Goal: Use online tool/utility: Utilize a website feature to perform a specific function

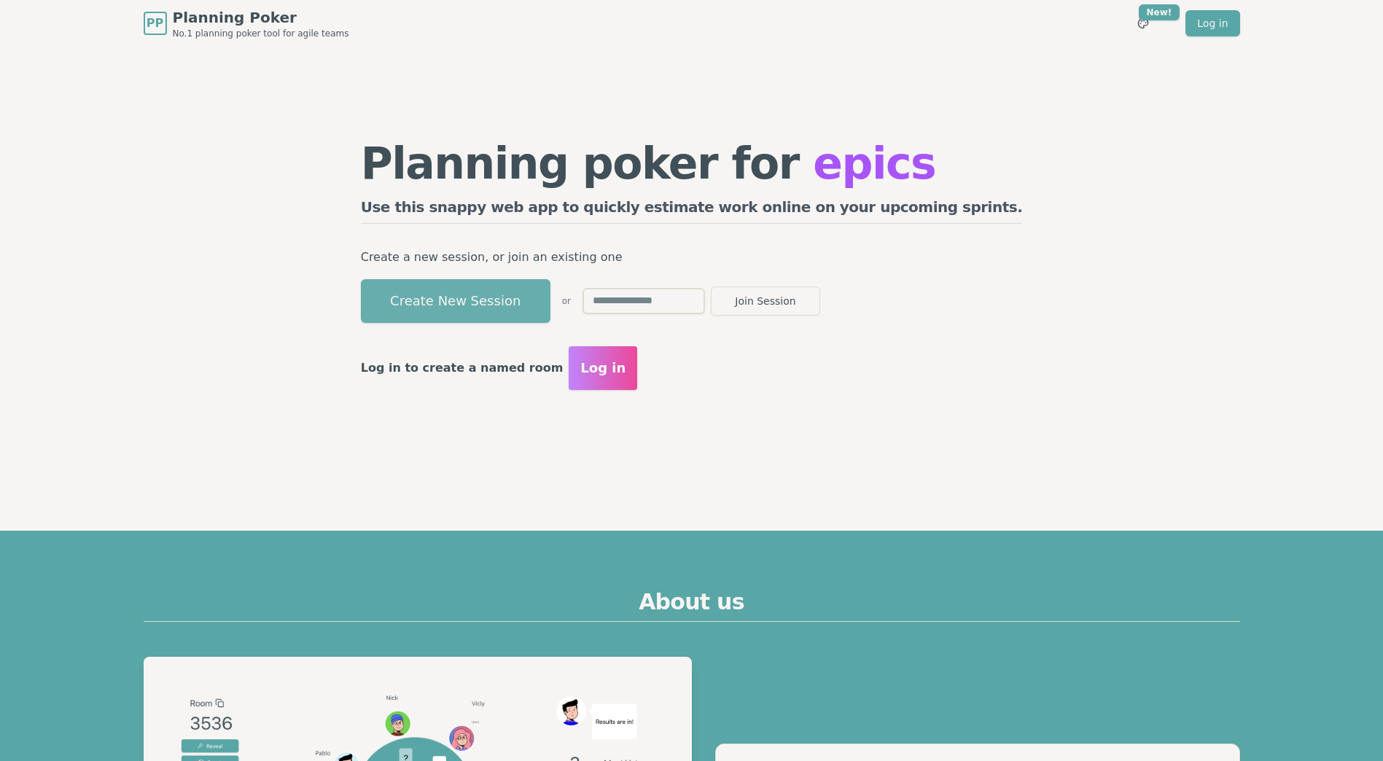
click at [517, 308] on button "Create New Session" at bounding box center [456, 301] width 190 height 44
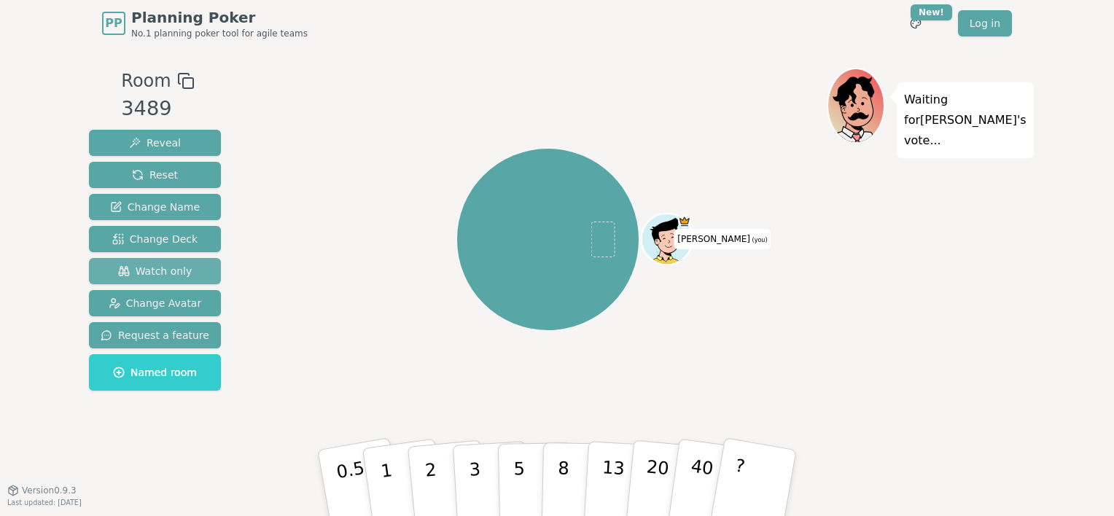
click at [170, 272] on span "Watch only" at bounding box center [155, 271] width 74 height 15
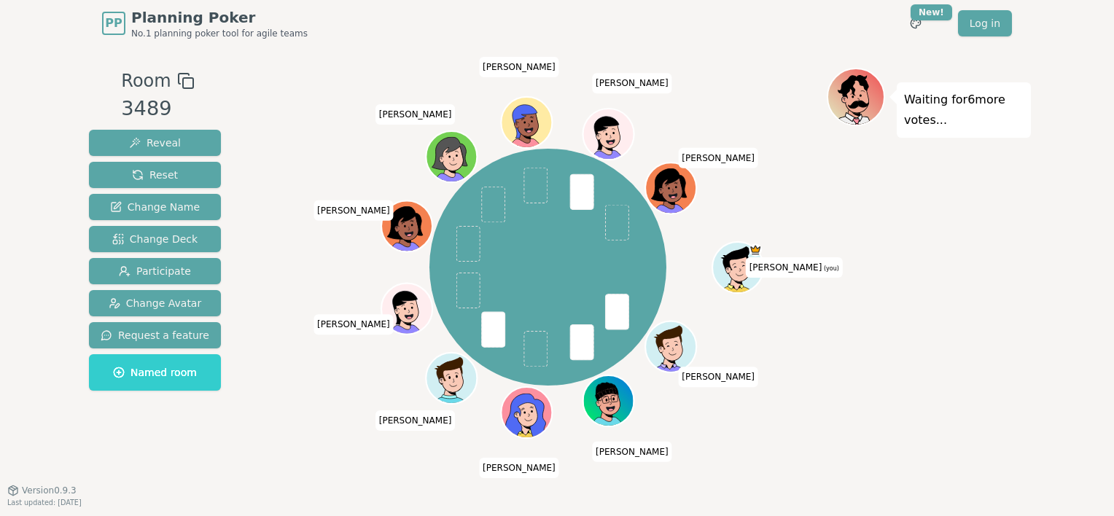
click at [365, 69] on div at bounding box center [548, 81] width 558 height 26
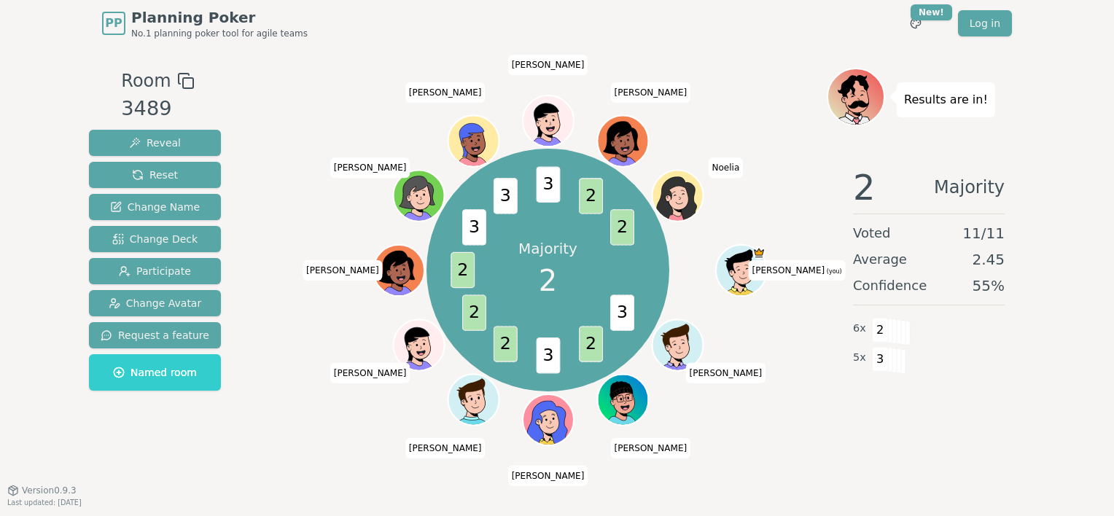
click at [742, 450] on div "Majority 2 3 2 3 2 2 2 3 3 3 2 2 Lukas (you) Anton Fabian Alex Maciej Julia Agn…" at bounding box center [548, 268] width 558 height 401
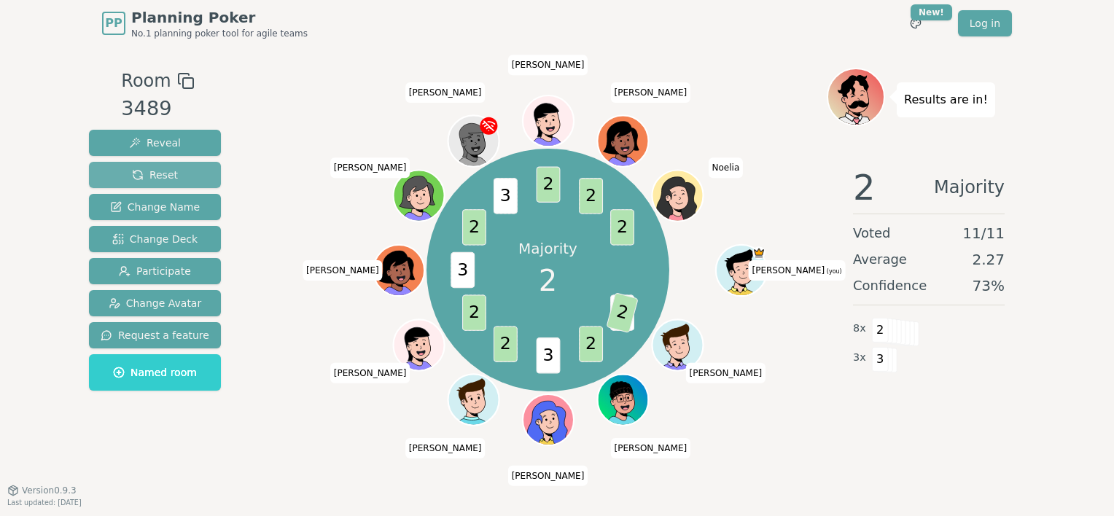
click at [132, 173] on span "Reset" at bounding box center [155, 175] width 46 height 15
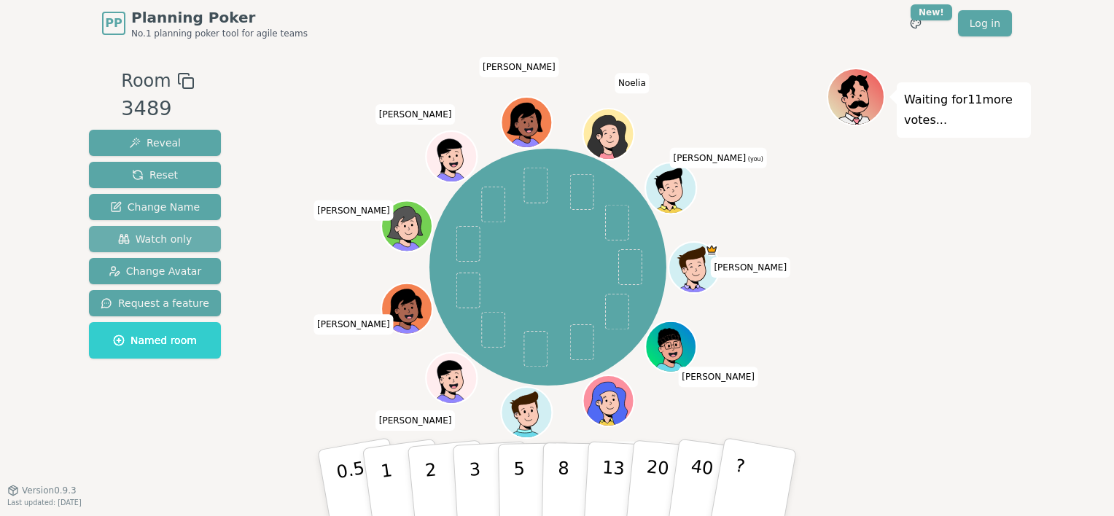
click at [160, 240] on span "Watch only" at bounding box center [155, 239] width 74 height 15
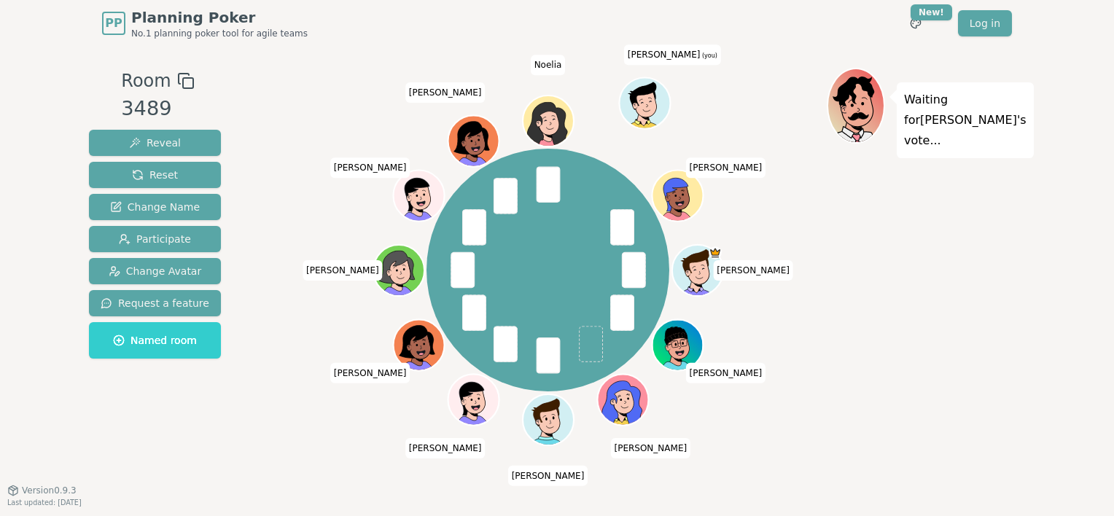
click at [965, 292] on div "Waiting for [PERSON_NAME] 's vote..." at bounding box center [929, 268] width 204 height 401
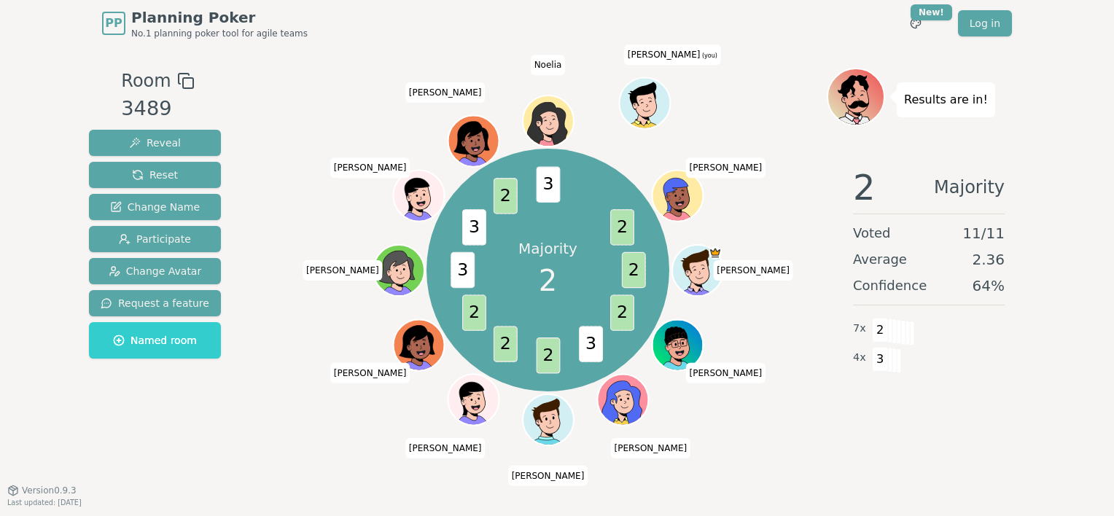
click at [893, 394] on div "2 Majority Voted 11 / 11 Average 2.36 Confidence 64 % 7 x 2 4 x 3" at bounding box center [929, 301] width 204 height 292
click at [176, 173] on button "Reset" at bounding box center [155, 175] width 132 height 26
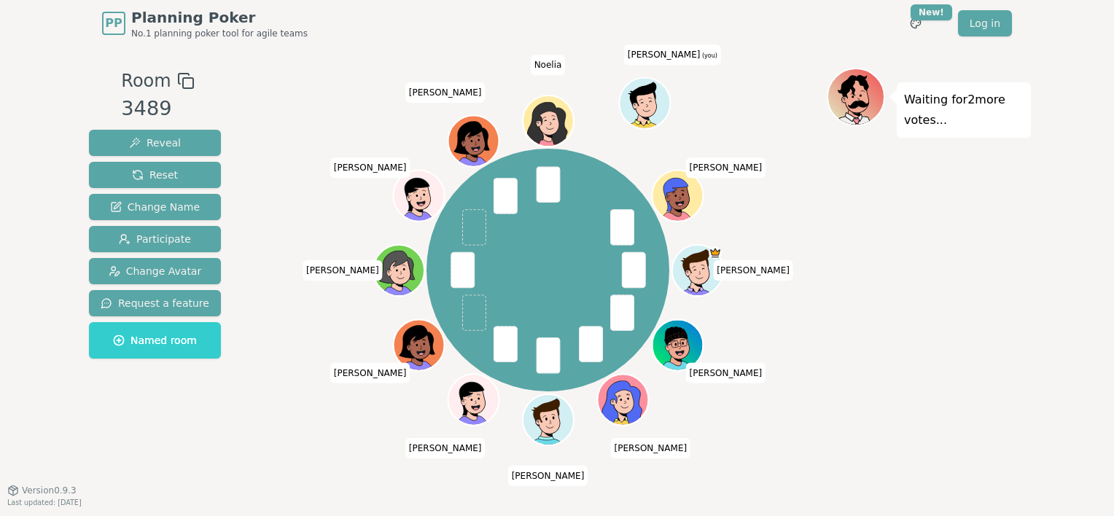
click at [882, 350] on div "Waiting for 2 more votes..." at bounding box center [929, 268] width 204 height 401
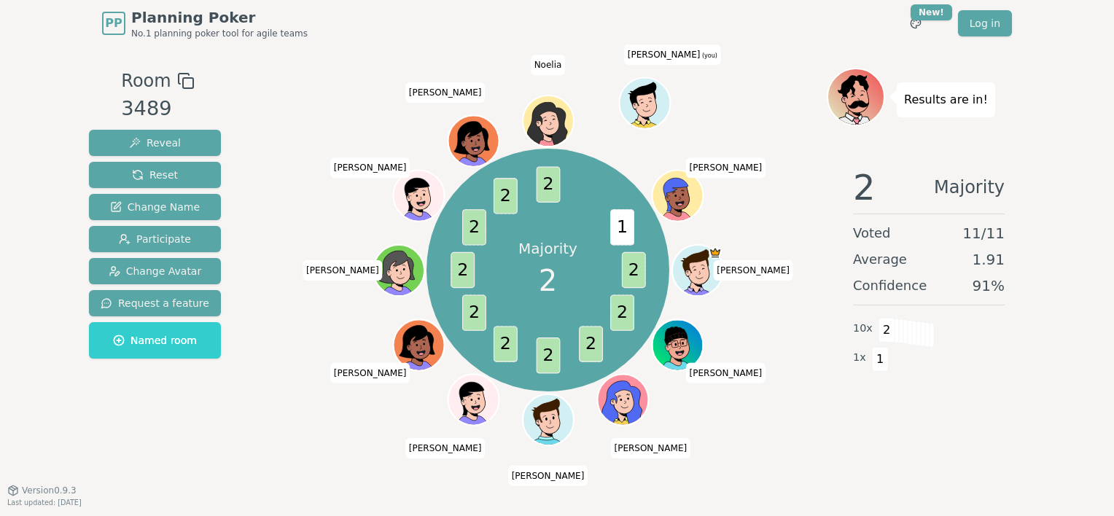
click at [961, 434] on div "2 Majority Voted 11 / 11 Average 1.91 Confidence 91 % 10 x 2 1 x 1" at bounding box center [929, 301] width 204 height 292
click at [167, 170] on span "Reset" at bounding box center [155, 175] width 46 height 15
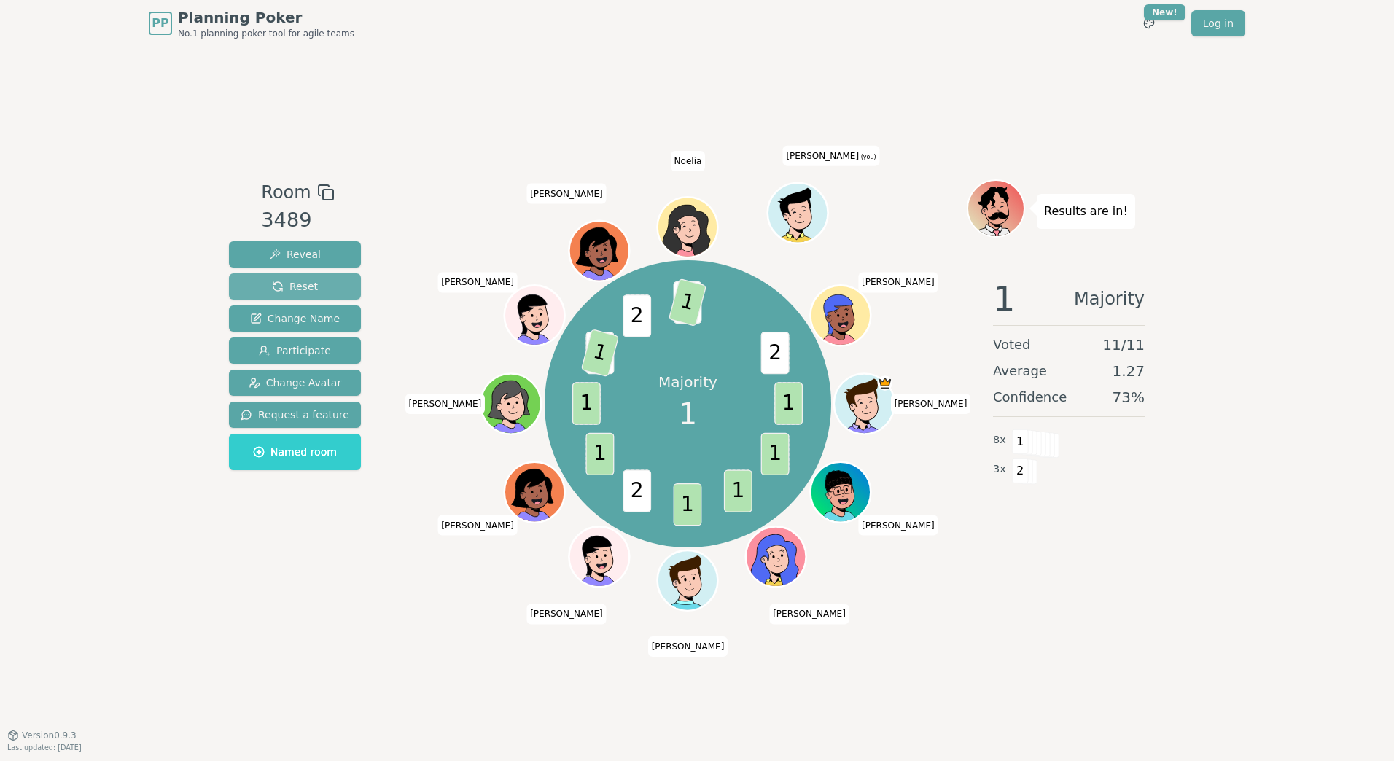
click at [277, 284] on span "Reset" at bounding box center [295, 286] width 46 height 15
